Goal: Task Accomplishment & Management: Use online tool/utility

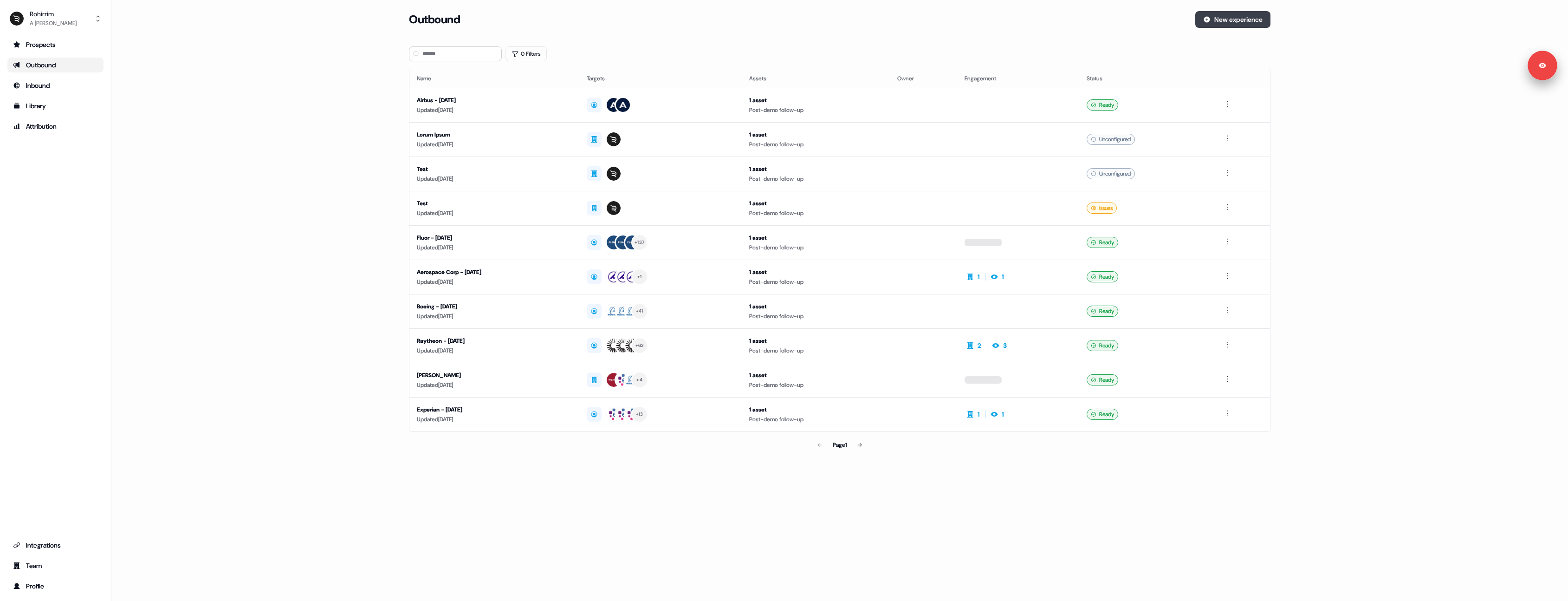
click at [1215, 21] on button "New experience" at bounding box center [1233, 19] width 75 height 17
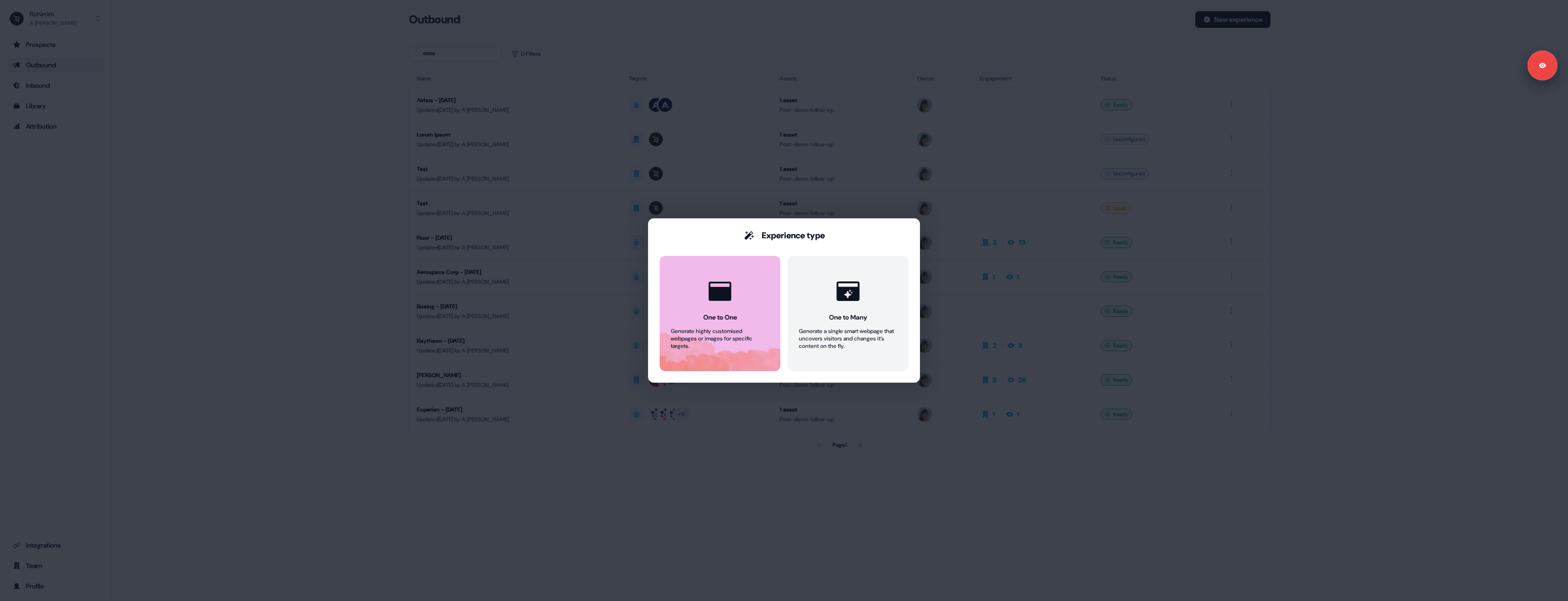
click at [725, 275] on div at bounding box center [720, 291] width 35 height 35
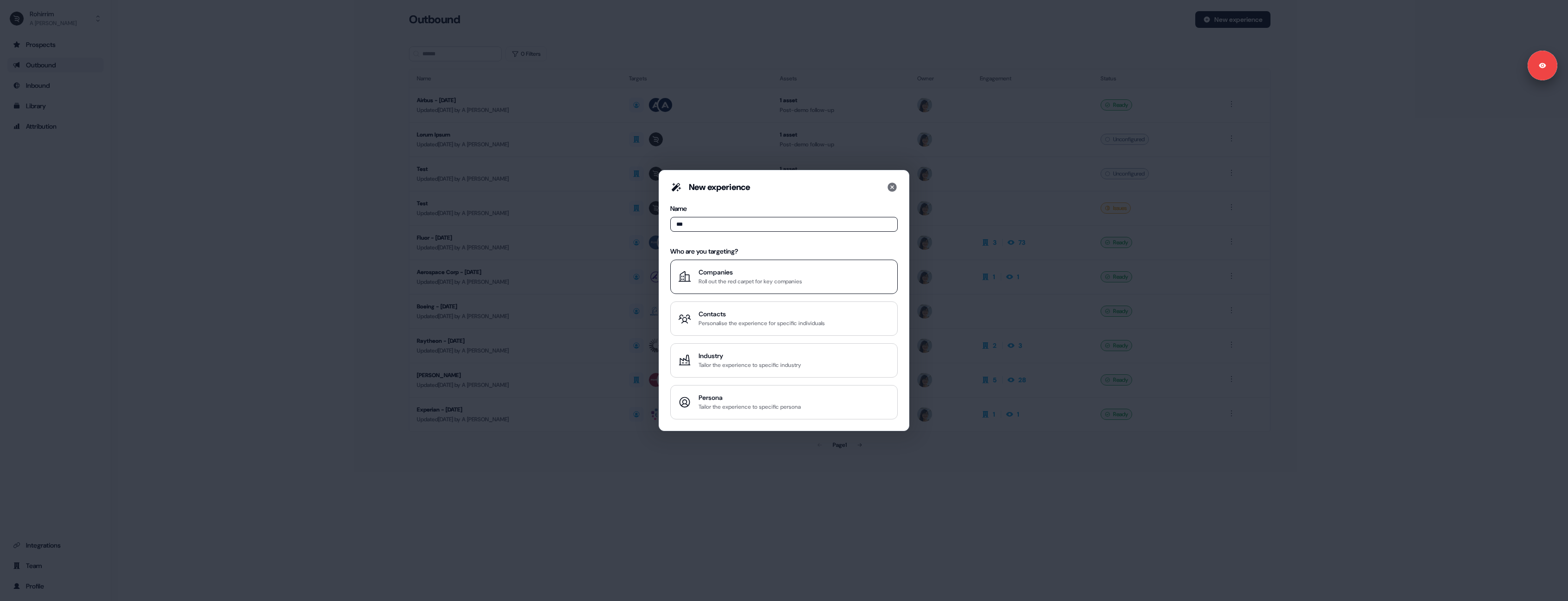
type input "***"
click at [744, 282] on div "Roll out the red carpet for key companies" at bounding box center [750, 281] width 104 height 10
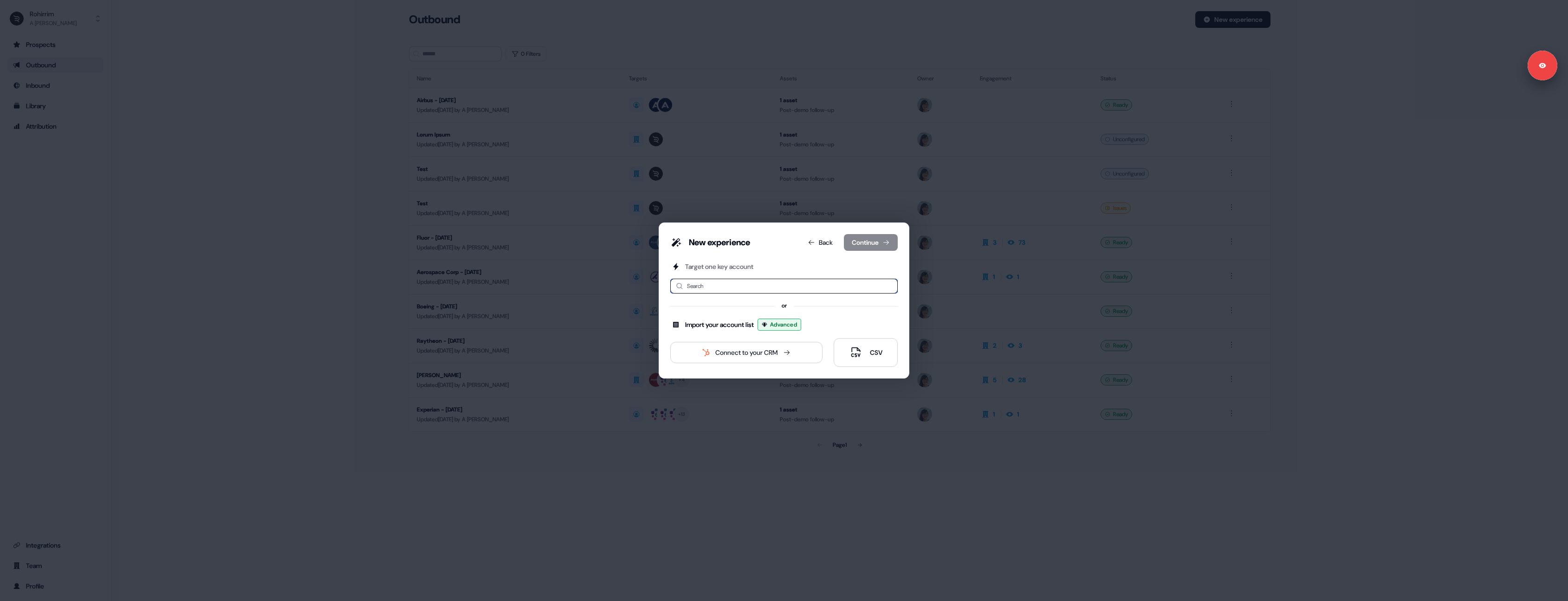
type input "*"
click at [730, 289] on input "*" at bounding box center [784, 286] width 227 height 15
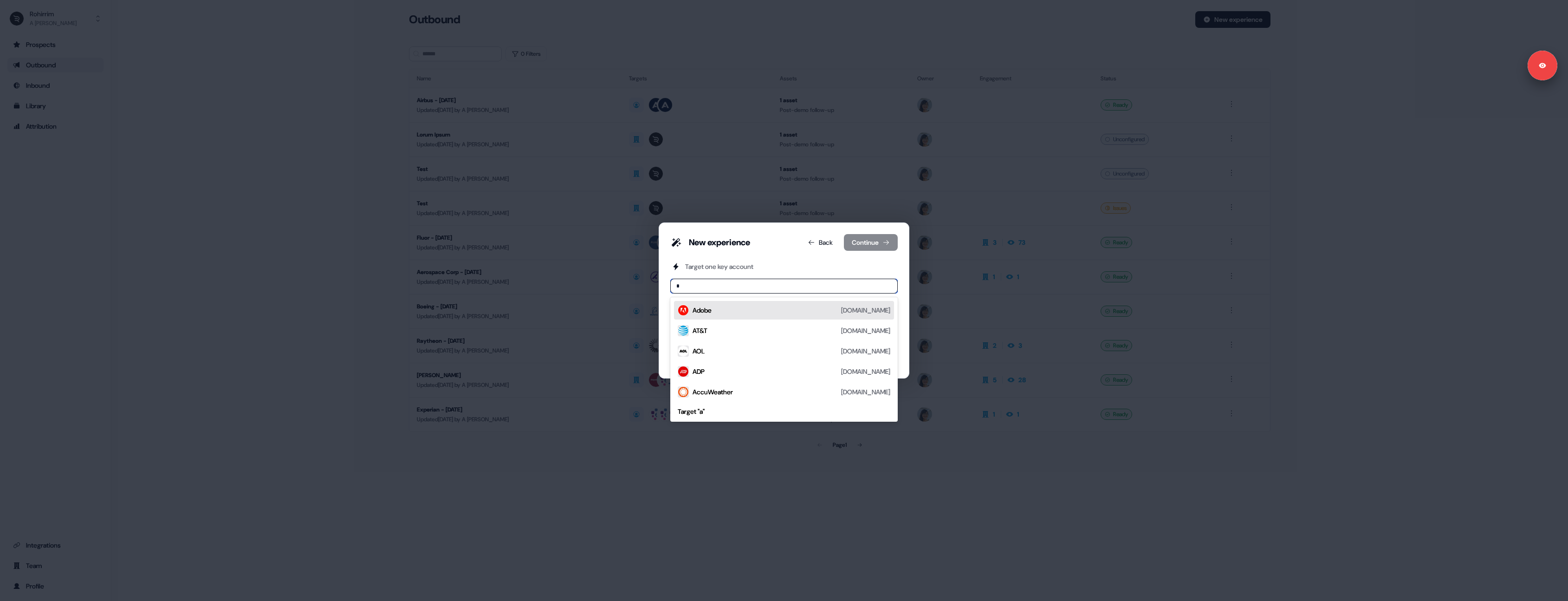
click at [719, 312] on div "Adobe [DOMAIN_NAME]" at bounding box center [791, 310] width 198 height 11
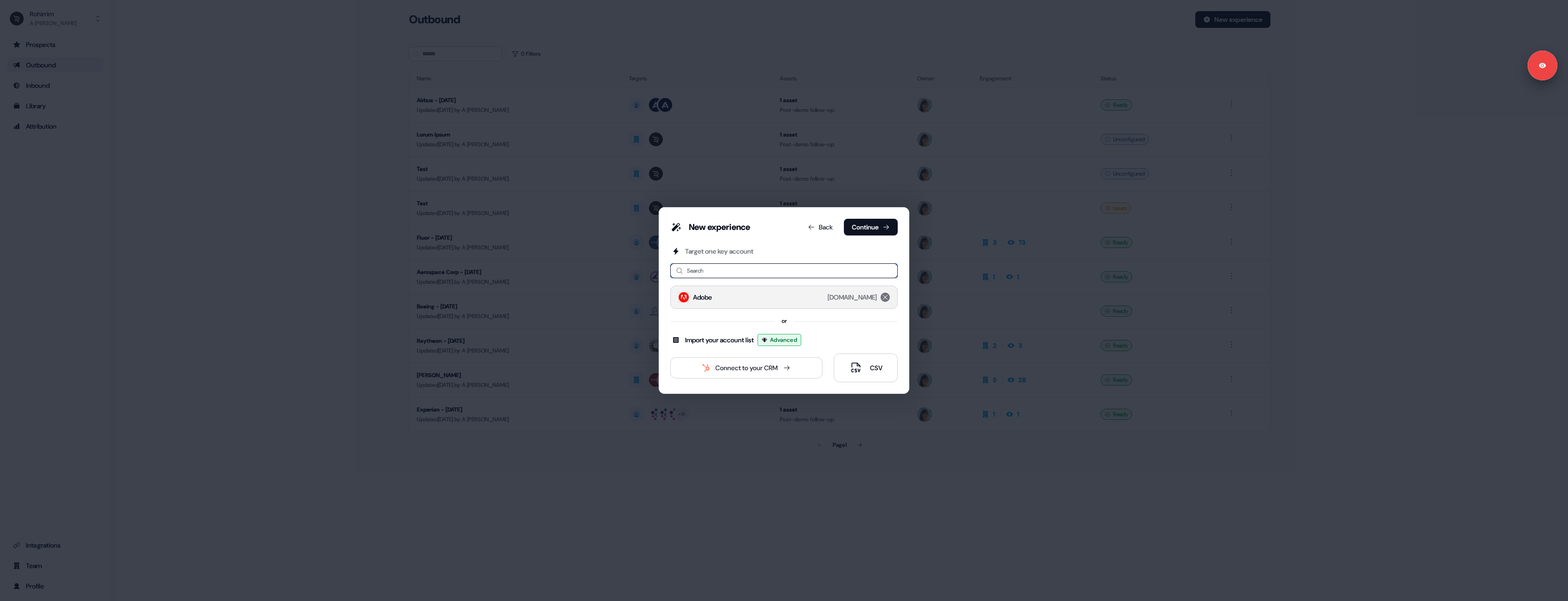
type input "*"
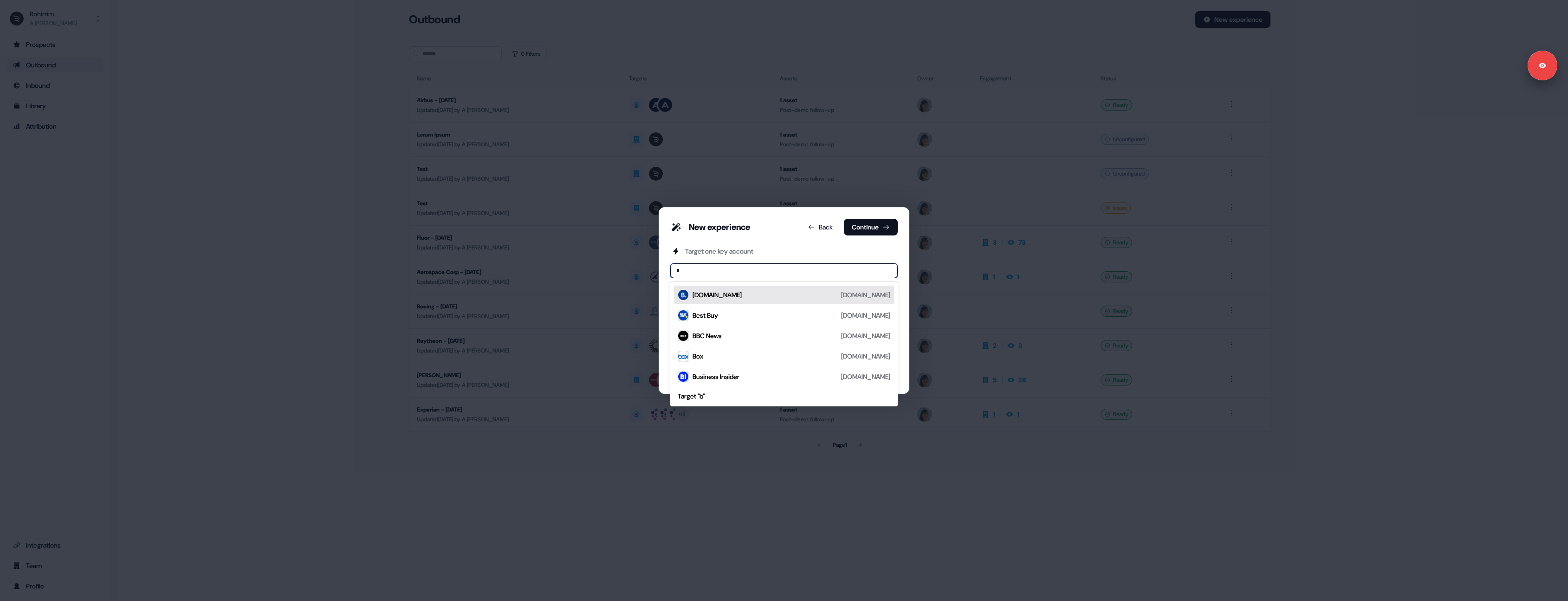
click at [727, 301] on div "[DOMAIN_NAME] [DOMAIN_NAME]" at bounding box center [784, 295] width 220 height 18
